Goal: Transaction & Acquisition: Obtain resource

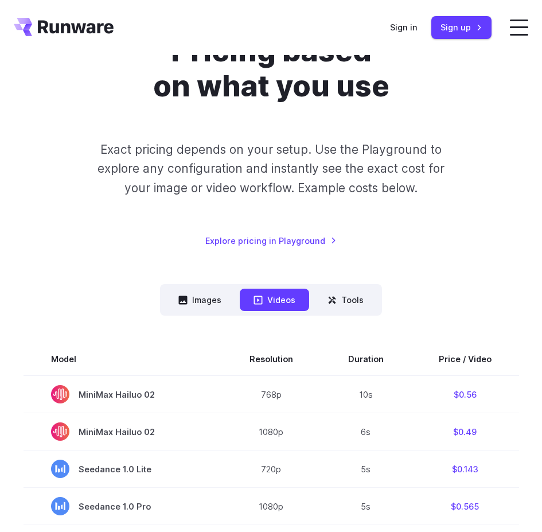
scroll to position [229, 0]
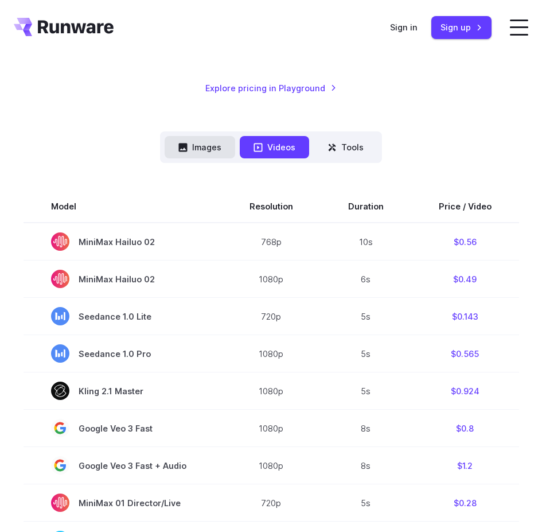
click at [217, 158] on button "Images" at bounding box center [200, 147] width 71 height 22
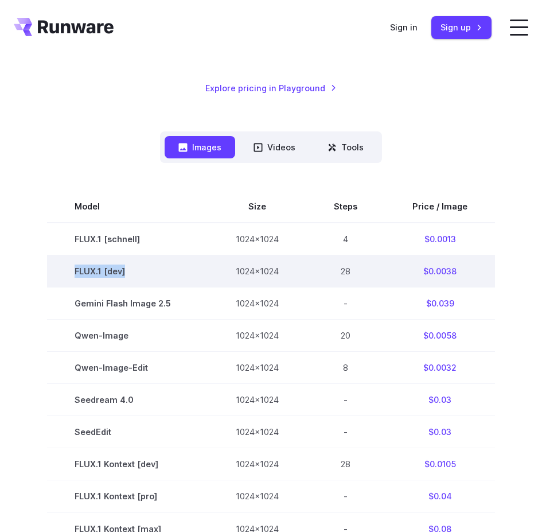
drag, startPoint x: 75, startPoint y: 279, endPoint x: 127, endPoint y: 279, distance: 51.6
click at [127, 279] on td "FLUX.1 [dev]" at bounding box center [127, 271] width 161 height 32
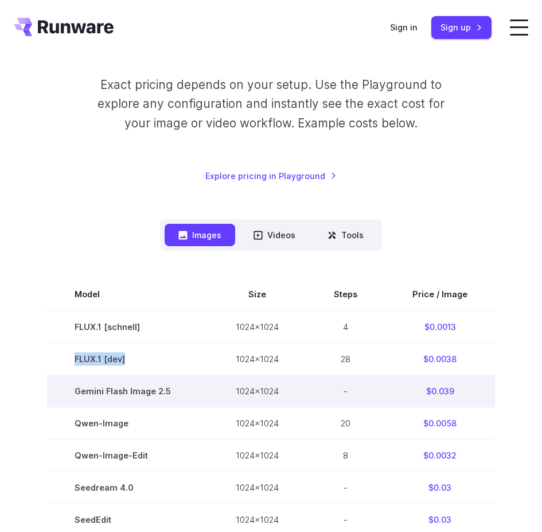
scroll to position [115, 0]
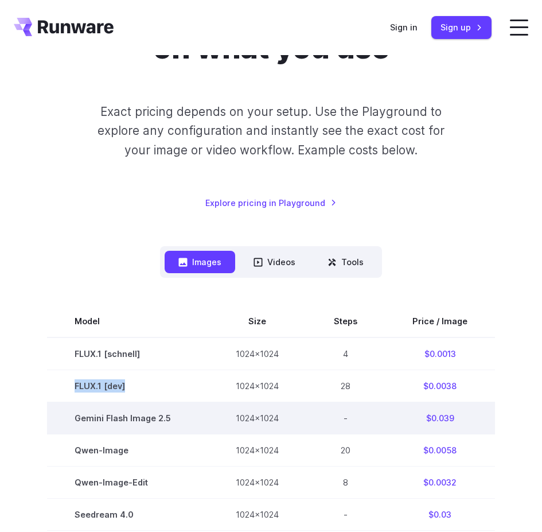
copy td "FLUX.1 [dev]"
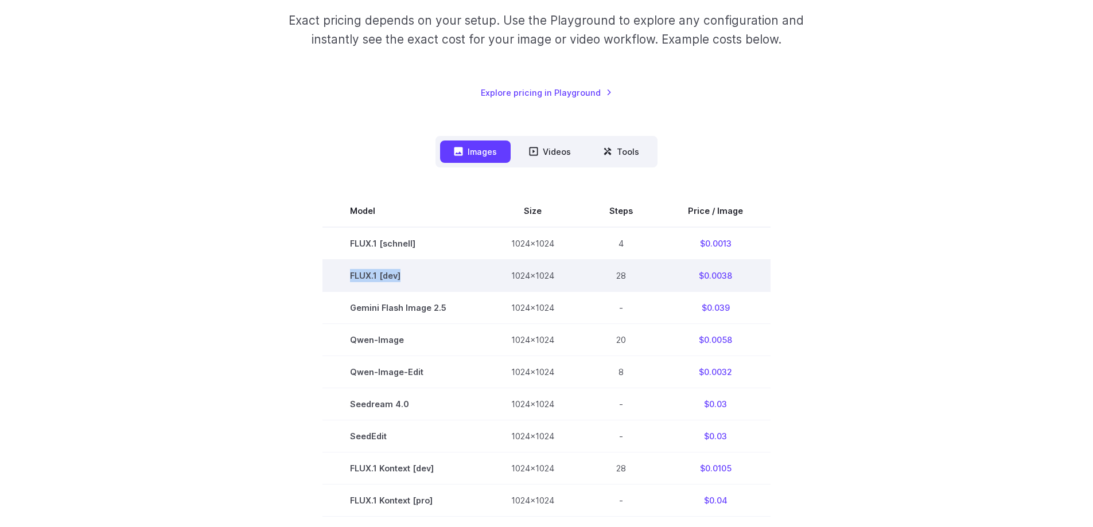
scroll to position [188, 0]
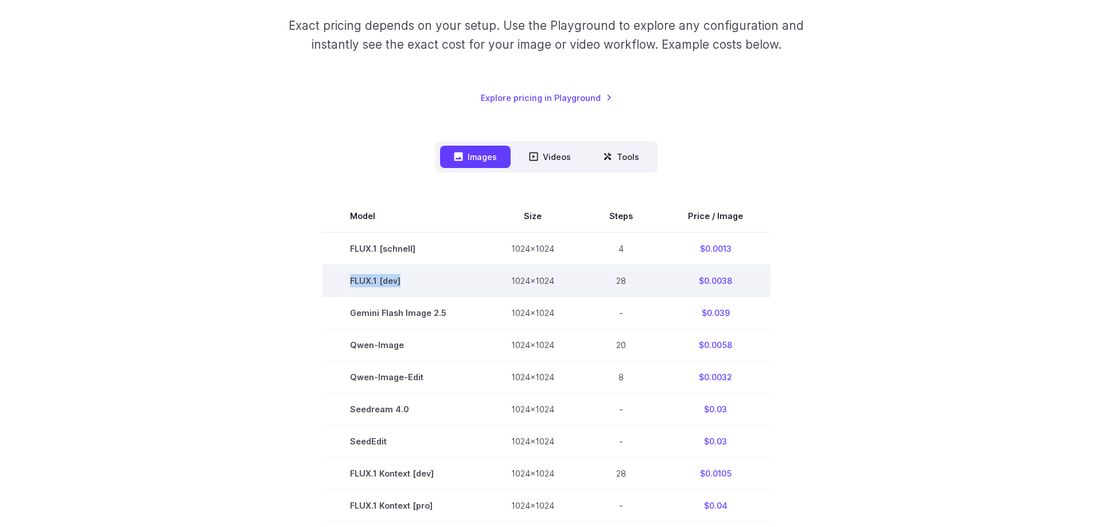
click at [407, 282] on td "FLUX.1 [dev]" at bounding box center [402, 280] width 161 height 32
drag, startPoint x: 354, startPoint y: 279, endPoint x: 412, endPoint y: 286, distance: 58.3
click at [412, 286] on td "FLUX.1 [dev]" at bounding box center [402, 280] width 161 height 32
copy td "FLUX.1 [dev]"
